Goal: Use online tool/utility: Use online tool/utility

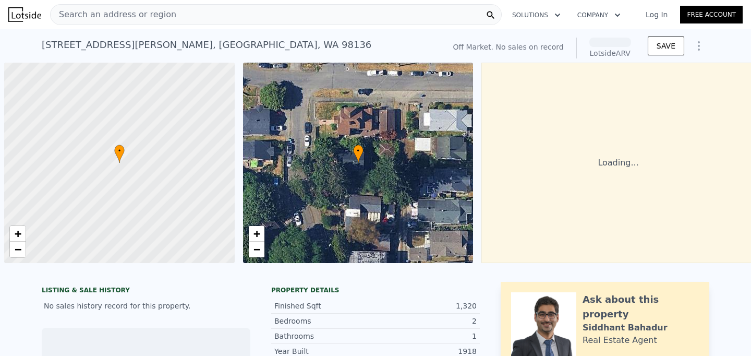
scroll to position [0, 4]
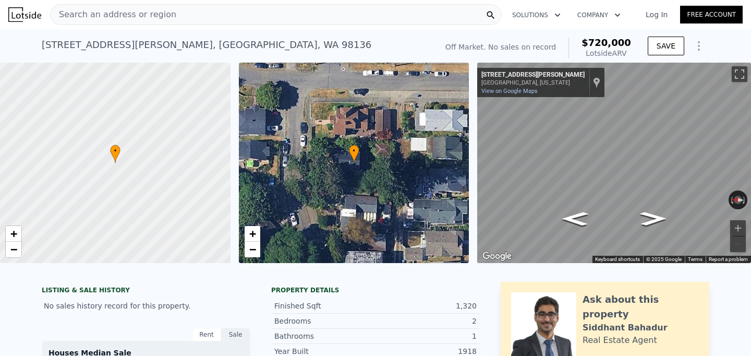
click at [126, 127] on div at bounding box center [115, 163] width 276 height 240
click at [166, 233] on div at bounding box center [115, 163] width 276 height 240
click at [106, 162] on div at bounding box center [115, 163] width 276 height 240
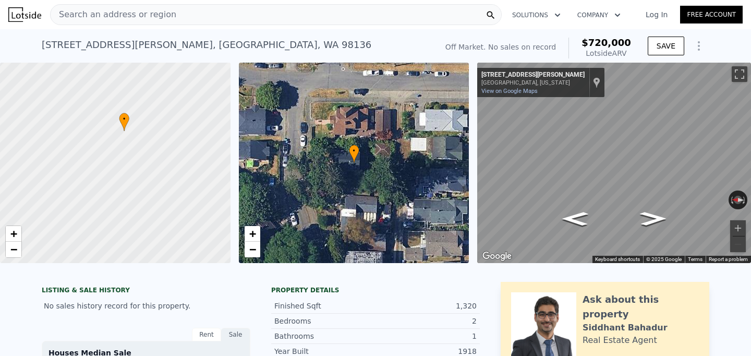
drag, startPoint x: 104, startPoint y: 107, endPoint x: 204, endPoint y: 217, distance: 148.7
click at [204, 216] on div at bounding box center [117, 164] width 276 height 240
click at [151, 153] on div at bounding box center [115, 163] width 276 height 240
drag, startPoint x: 120, startPoint y: 131, endPoint x: 164, endPoint y: 220, distance: 99.3
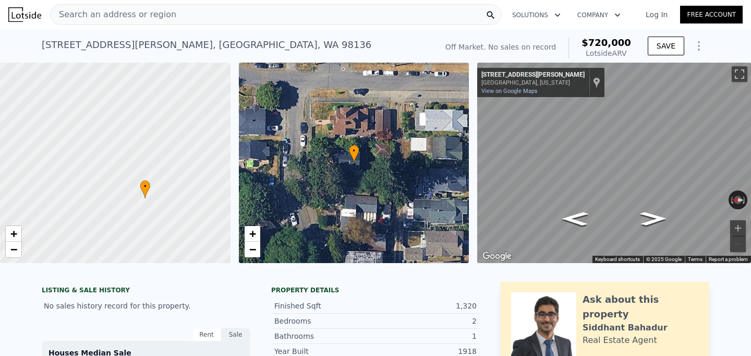
click at [164, 220] on div at bounding box center [115, 163] width 276 height 240
click at [137, 211] on div at bounding box center [115, 163] width 276 height 240
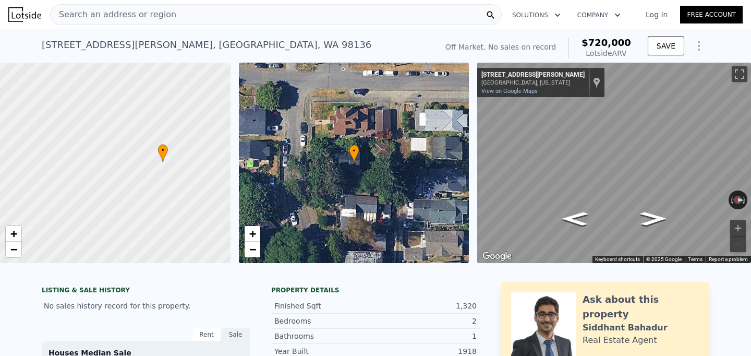
click at [163, 196] on div at bounding box center [115, 163] width 276 height 240
drag, startPoint x: 169, startPoint y: 175, endPoint x: 195, endPoint y: 215, distance: 47.7
click at [195, 215] on div at bounding box center [116, 163] width 276 height 240
click at [394, 162] on div "• + −" at bounding box center [354, 163] width 230 height 200
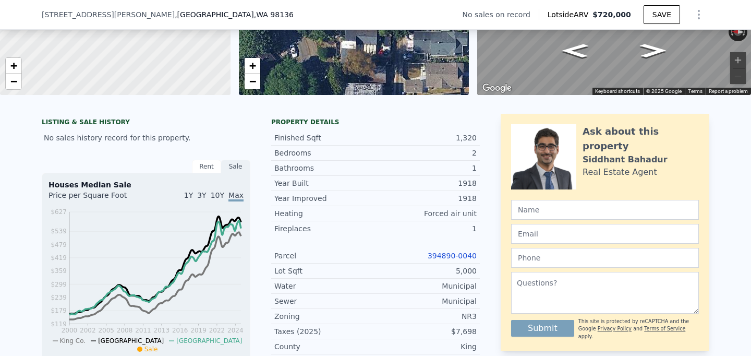
scroll to position [0, 0]
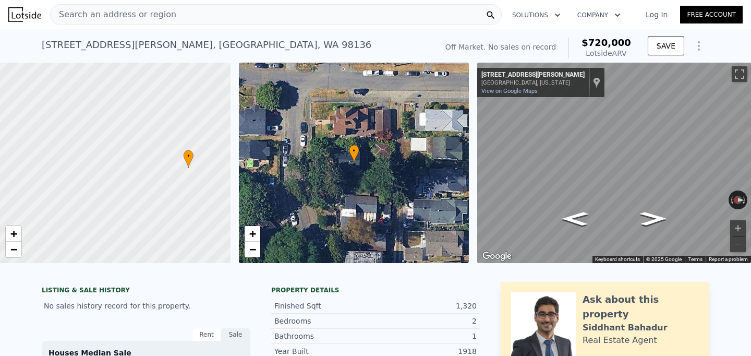
click at [695, 41] on icon "Show Options" at bounding box center [698, 46] width 13 height 13
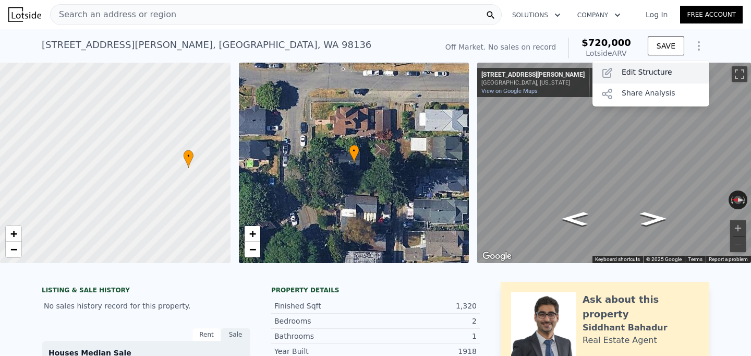
click at [670, 72] on div "Edit Structure" at bounding box center [650, 73] width 117 height 21
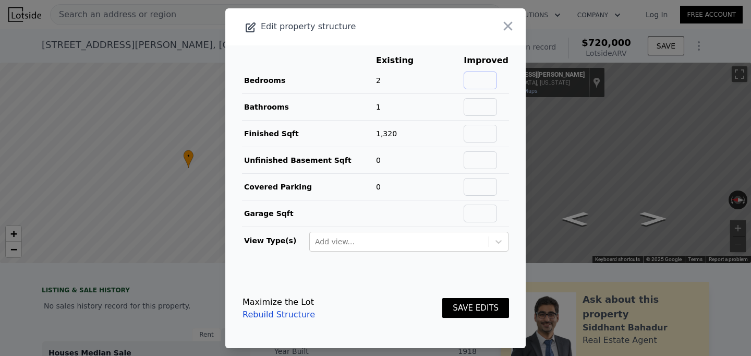
click at [480, 74] on input "text" at bounding box center [479, 80] width 33 height 18
type input "4"
click at [494, 104] on input "text" at bounding box center [479, 107] width 33 height 18
type input "2"
click at [490, 124] on td at bounding box center [486, 133] width 46 height 27
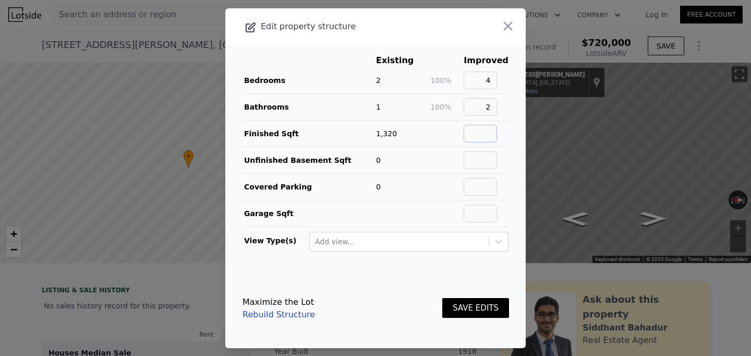
click at [490, 125] on input "text" at bounding box center [479, 134] width 33 height 18
type input "2270"
click at [456, 182] on td at bounding box center [446, 186] width 33 height 27
click at [468, 305] on button "SAVE EDITS" at bounding box center [475, 308] width 67 height 20
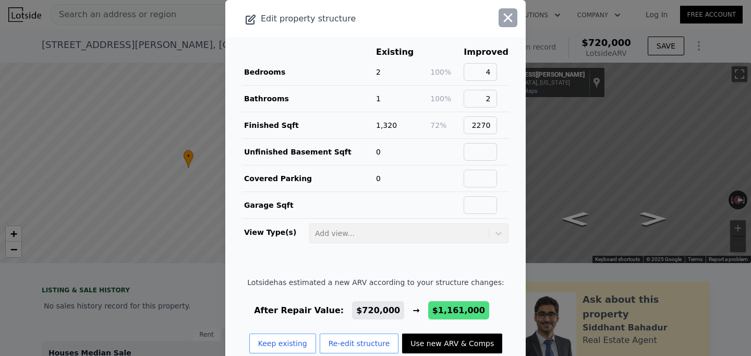
click at [504, 23] on icon "button" at bounding box center [507, 17] width 15 height 15
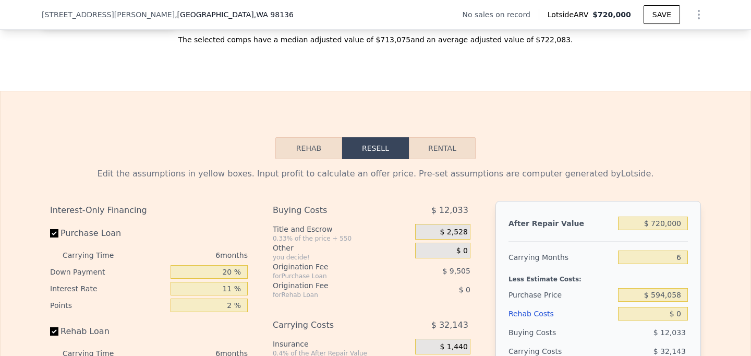
scroll to position [1480, 0]
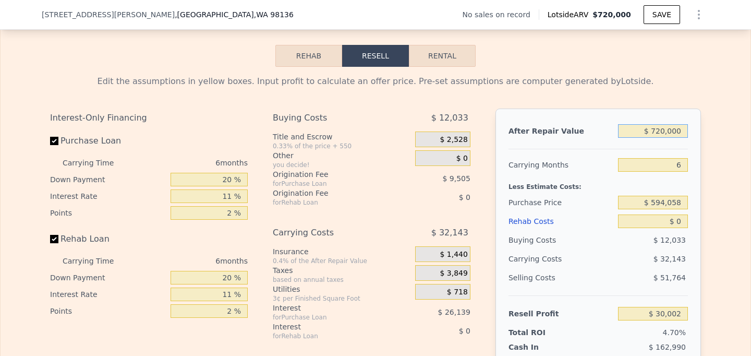
click at [665, 136] on input "$ 720,000" at bounding box center [653, 131] width 70 height 14
type input "$ 1"
type input "-$ 637,343"
type input "$ 13"
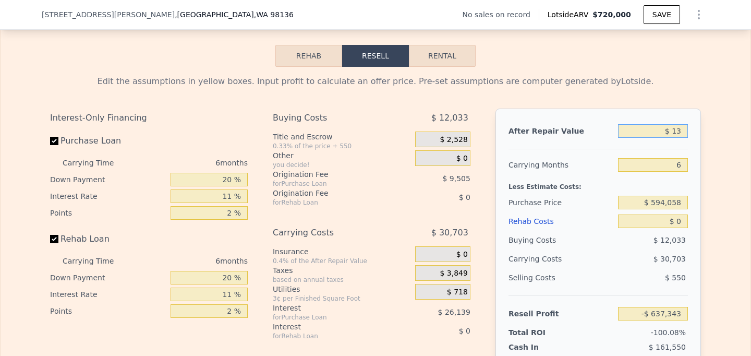
type input "-$ 637,331"
type input "$ 1,300"
type input "-$ 636,140"
type input "$ 130,000"
type input "-$ 516,851"
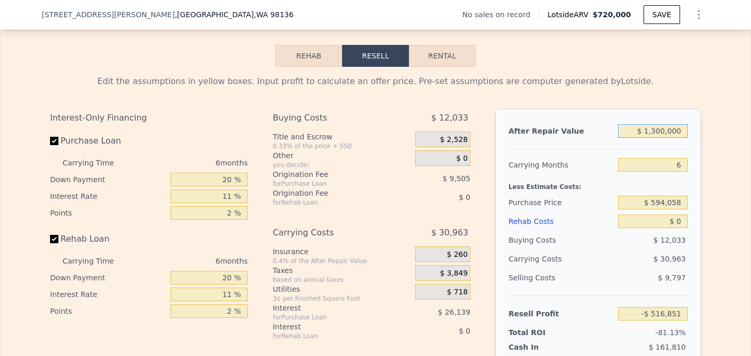
type input "$ 13,000,000"
type input "$ 11,411,966"
type input "$ 1,300,000"
type input "$ 567,587"
type input "$ 1,300,000"
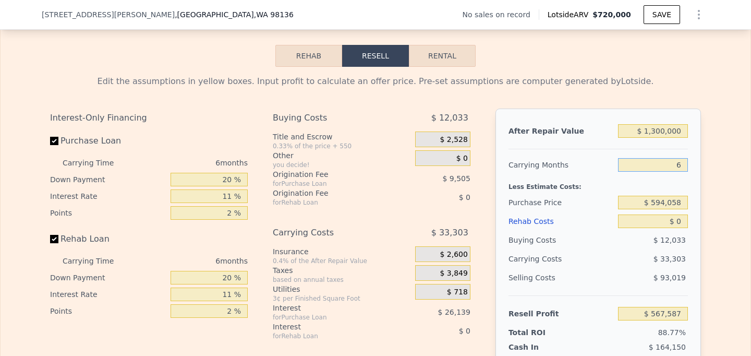
click at [682, 161] on input "6" at bounding box center [653, 165] width 70 height 14
click at [55, 239] on input "Rehab Loan" at bounding box center [54, 239] width 8 height 8
checkbox input "false"
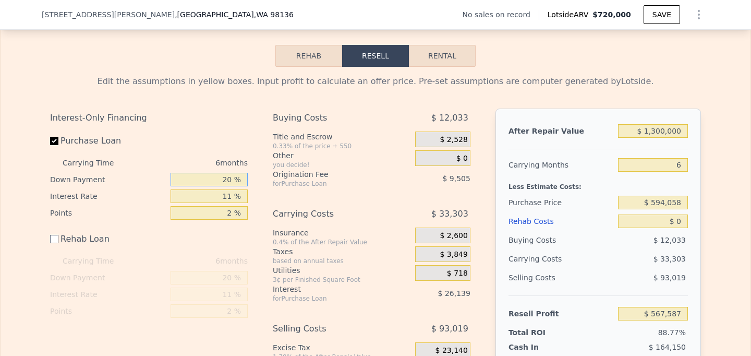
click at [240, 181] on input "20 %" at bounding box center [208, 180] width 77 height 14
click at [229, 179] on input "20 %" at bounding box center [208, 180] width 77 height 14
click at [228, 179] on input "20 %" at bounding box center [208, 180] width 77 height 14
type input "5 %"
type input "$ 560,903"
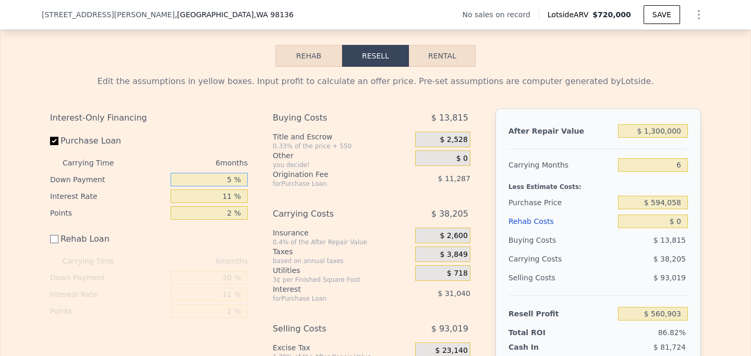
type input "5 %"
click at [224, 163] on div "6 months" at bounding box center [190, 162] width 113 height 17
click at [104, 139] on label "Purchase Loan" at bounding box center [108, 140] width 116 height 19
click at [58, 139] on input "Purchase Loan" at bounding box center [54, 141] width 8 height 8
checkbox input "false"
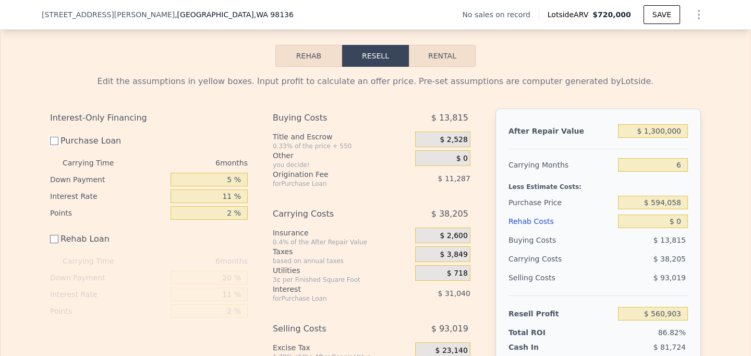
type input "$ 603,228"
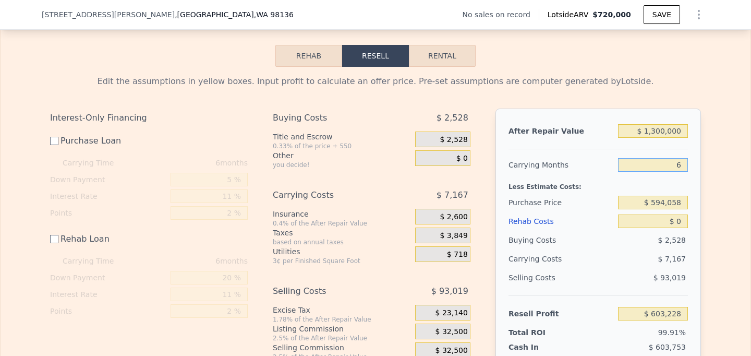
click at [679, 167] on input "6" at bounding box center [653, 165] width 70 height 14
click at [701, 175] on div "Edit the assumptions in yellow boxes. Input profit to calculate an offer price.…" at bounding box center [375, 241] width 667 height 348
click at [657, 207] on input "$ 594,058" at bounding box center [653, 202] width 70 height 14
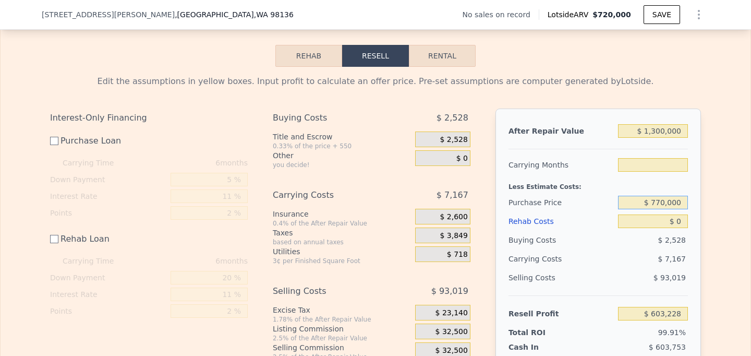
type input "$ 770,000"
click at [671, 217] on input "$ 0" at bounding box center [653, 221] width 70 height 14
type input "6"
type input "$ 426,700"
click at [671, 217] on input "$ 0" at bounding box center [653, 221] width 70 height 14
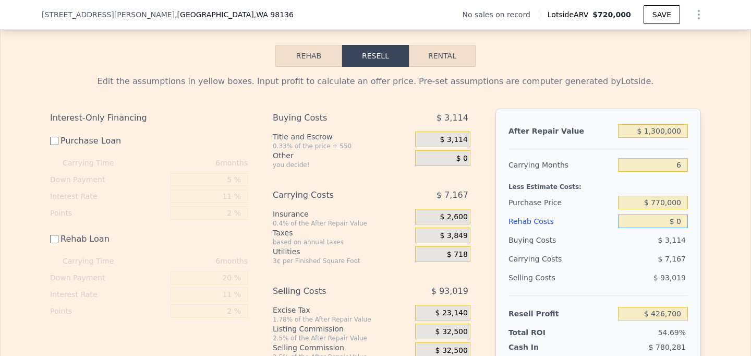
click at [681, 226] on input "$ 0" at bounding box center [653, 221] width 70 height 14
type input "$ 1"
type input "$ 426,699"
type input "$ 16"
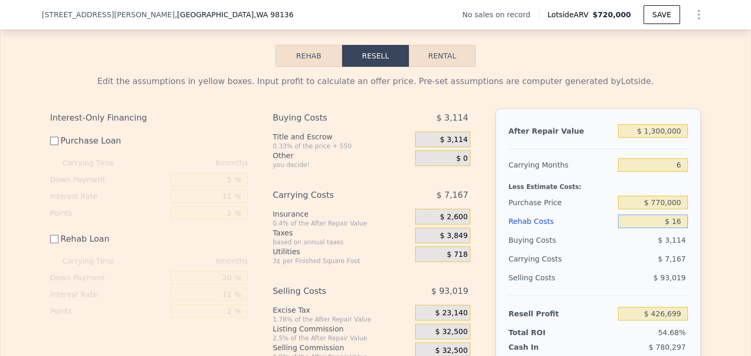
type input "$ 426,684"
type input "$ 165"
type input "$ 426,535"
type input "$ 1"
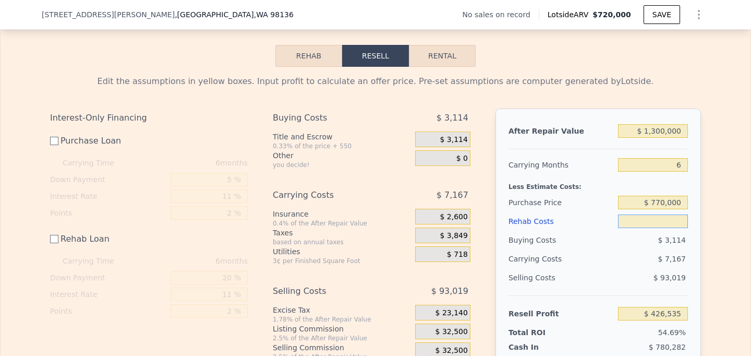
type input "$ 426,699"
click at [682, 223] on input "$ 1" at bounding box center [653, 221] width 70 height 14
type input "$ 2"
type input "$ 426,698"
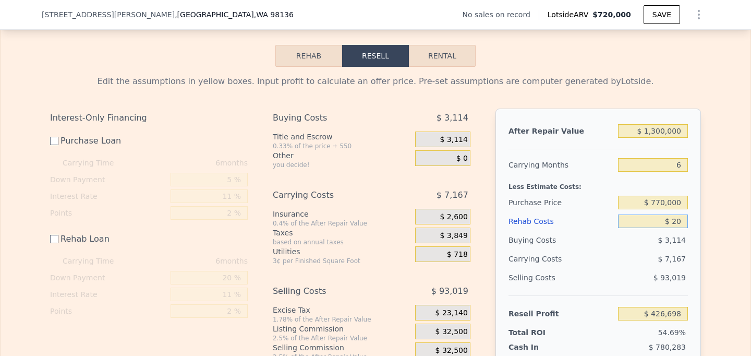
type input "$ 200"
type input "$ 426,500"
type input "$ 20,000"
type input "$ 406,700"
type input "$ 200,000"
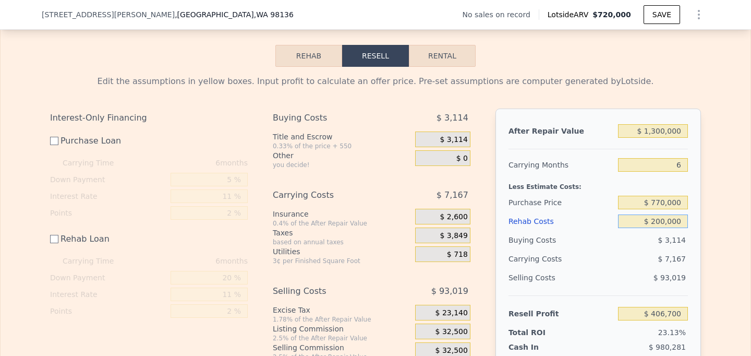
type input "$ 226,700"
type input "$ 200,000"
click at [723, 258] on div "Edit the assumptions in yellow boxes. Input profit to calculate an offer price.…" at bounding box center [376, 241] width 750 height 348
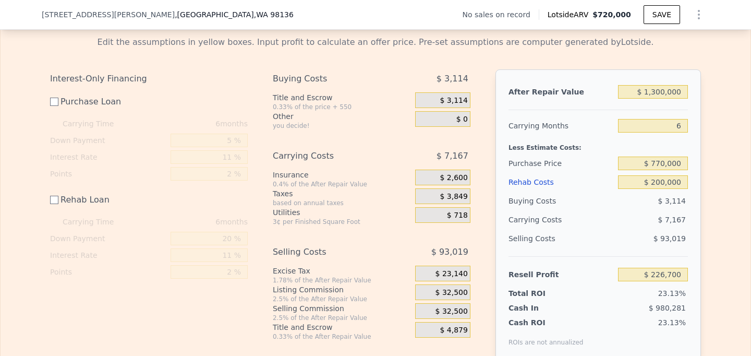
scroll to position [1519, 0]
click at [454, 180] on span "$ 2,600" at bounding box center [453, 178] width 28 height 9
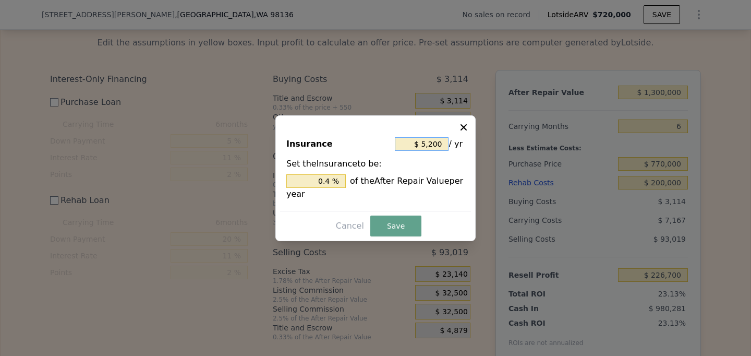
click at [423, 146] on input "$ 5,200" at bounding box center [422, 144] width 54 height 14
type input "$ 6"
type input "0.000 %"
type input "$ 65"
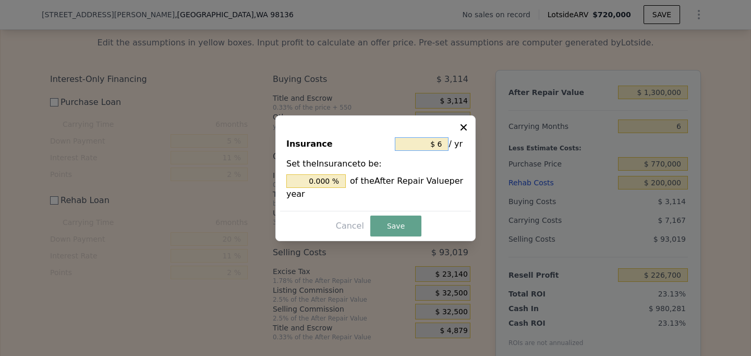
type input "0.005 %"
type input "$ 650"
type input "0.05 %"
type input "$ 6,500"
type input "0.5 %"
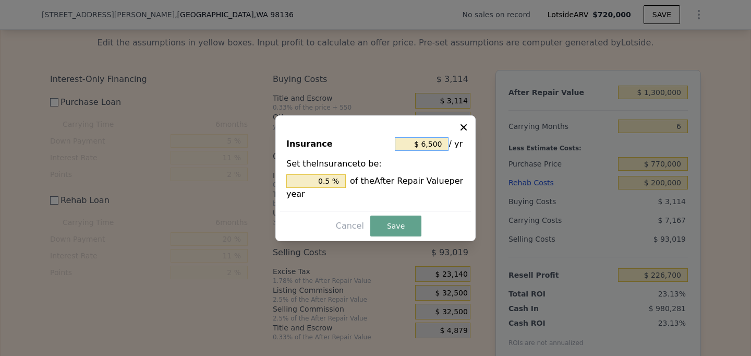
type input "$ 65,000"
type input "5 %"
type input "$ 65,000"
click at [395, 225] on button "Save" at bounding box center [395, 225] width 51 height 21
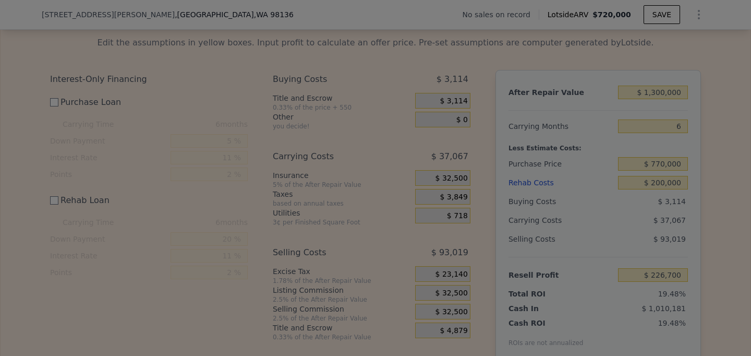
type input "$ 196,800"
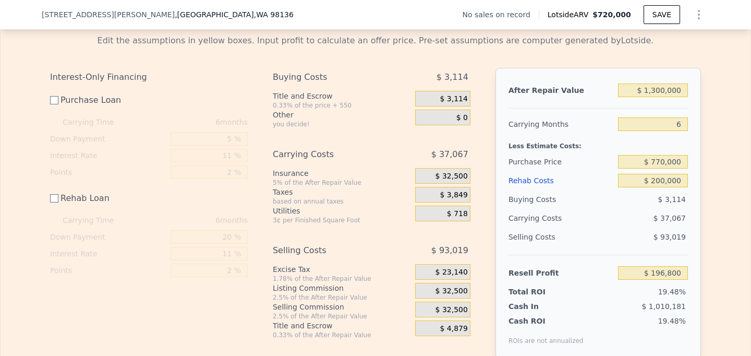
scroll to position [1512, 0]
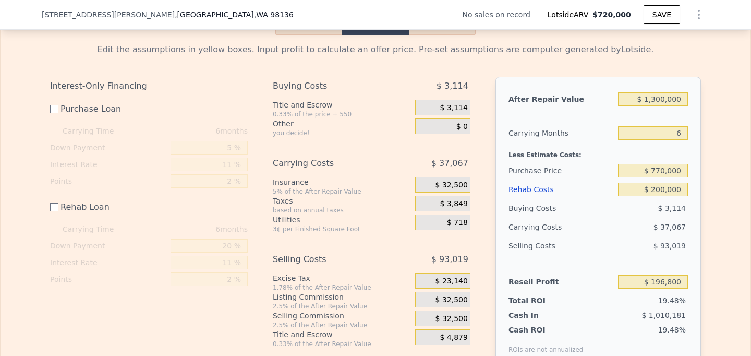
click at [447, 182] on span "$ 32,500" at bounding box center [451, 184] width 32 height 9
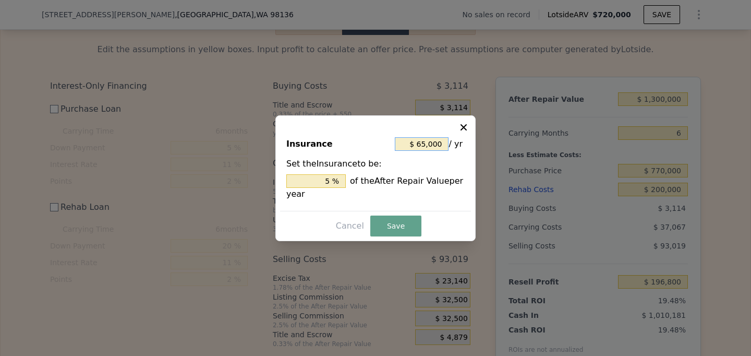
click at [428, 145] on input "$ 65,000" at bounding box center [422, 144] width 54 height 14
type input "$ 1"
type input "0.000 %"
type input "$ 15"
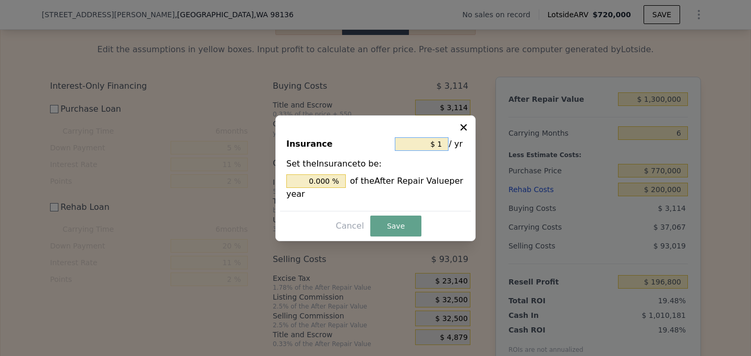
type input "0.001 %"
type input "$ 155"
type input "0.012 %"
type input "$ 1,550"
type input "0.119 %"
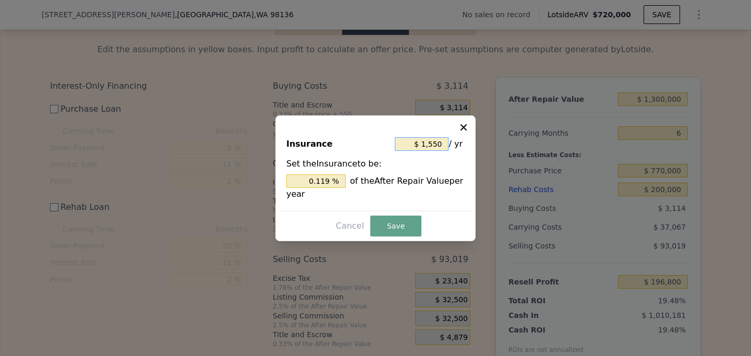
type input "$ 15,500"
type input "1.192 %"
type input "$ 155,000"
type input "11.923 %"
type input "$ 155,000"
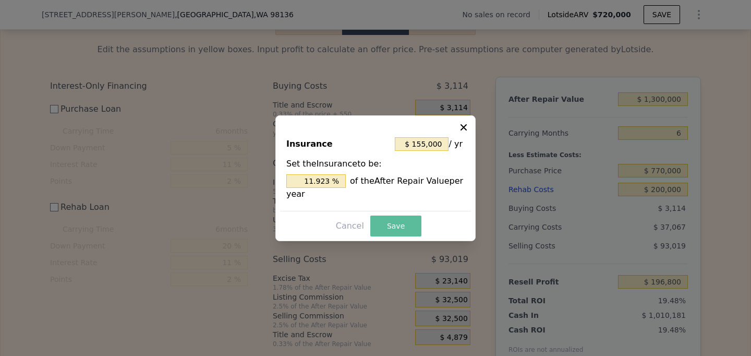
click at [395, 222] on button "Save" at bounding box center [395, 225] width 51 height 21
type input "$ 151,800"
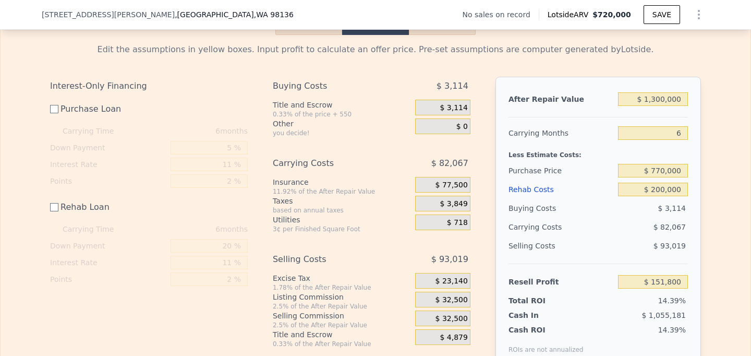
click at [484, 248] on div "Interest-Only Financing Purchase Loan Carrying Time 6 months Down Payment 5 % I…" at bounding box center [375, 230] width 651 height 307
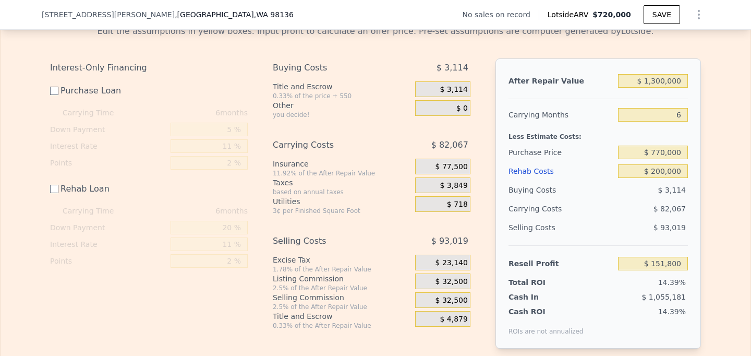
scroll to position [1526, 0]
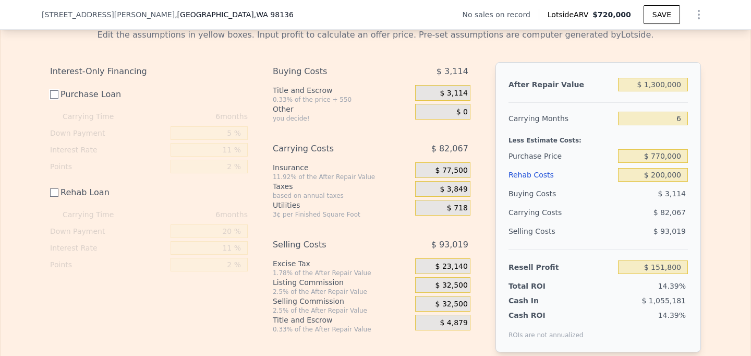
click at [58, 95] on input "Purchase Loan" at bounding box center [54, 94] width 8 height 8
checkbox input "true"
type input "$ 96,940"
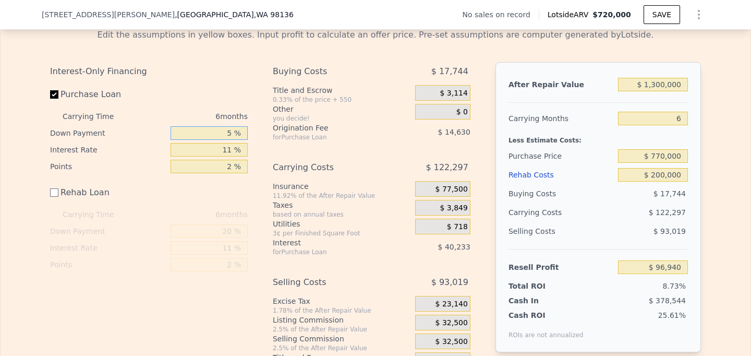
click at [224, 132] on input "5 %" at bounding box center [208, 133] width 77 height 14
click at [229, 156] on input "11 %" at bounding box center [208, 150] width 77 height 14
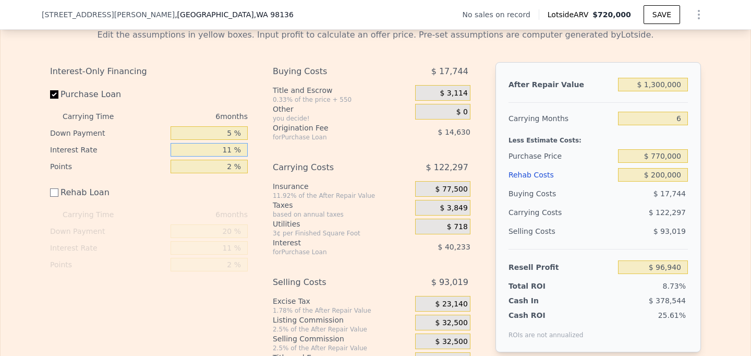
click at [225, 153] on input "11 %" at bounding box center [208, 150] width 77 height 14
type input "6 %"
type input "$ 115,222"
type input "6 %"
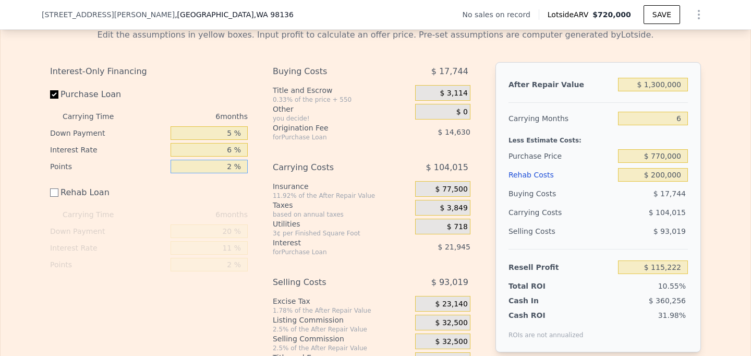
click at [221, 166] on input "2 %" at bounding box center [208, 167] width 77 height 14
click at [372, 146] on div "Buying Costs $ 17,744 Title and Escrow 0.33% of the price + 550 $ 3,114 Other y…" at bounding box center [372, 216] width 198 height 309
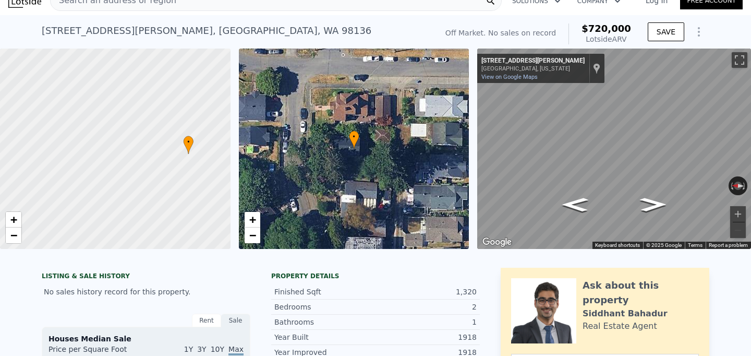
scroll to position [0, 0]
